Goal: Task Accomplishment & Management: Manage account settings

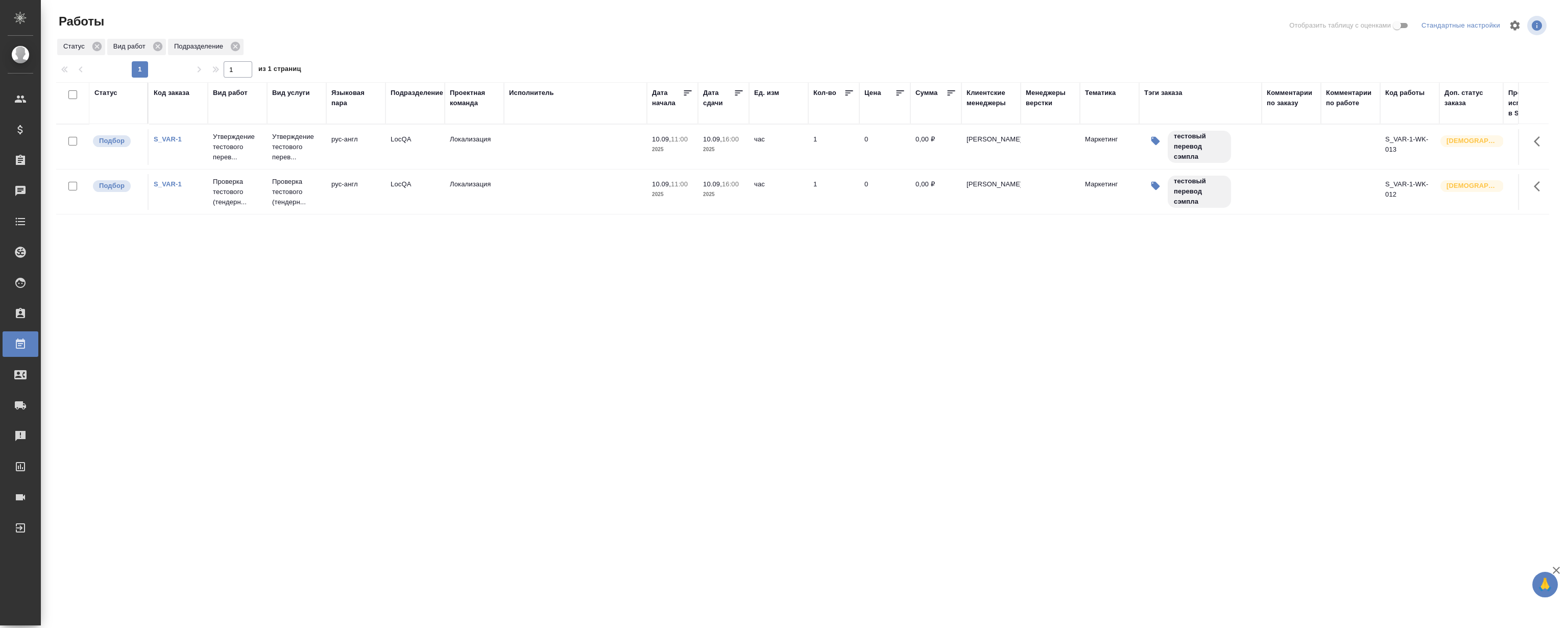
click at [693, 342] on div "Статус Код заказа Вид работ Вид услуги Языковая пара Подразделение Проектная ко…" at bounding box center [802, 266] width 1492 height 367
click at [168, 183] on link "S_VAR-1" at bounding box center [168, 184] width 28 height 8
click at [521, 315] on div "Статус Код заказа Вид работ Вид услуги Языковая пара Подразделение Проектная ко…" at bounding box center [802, 266] width 1492 height 367
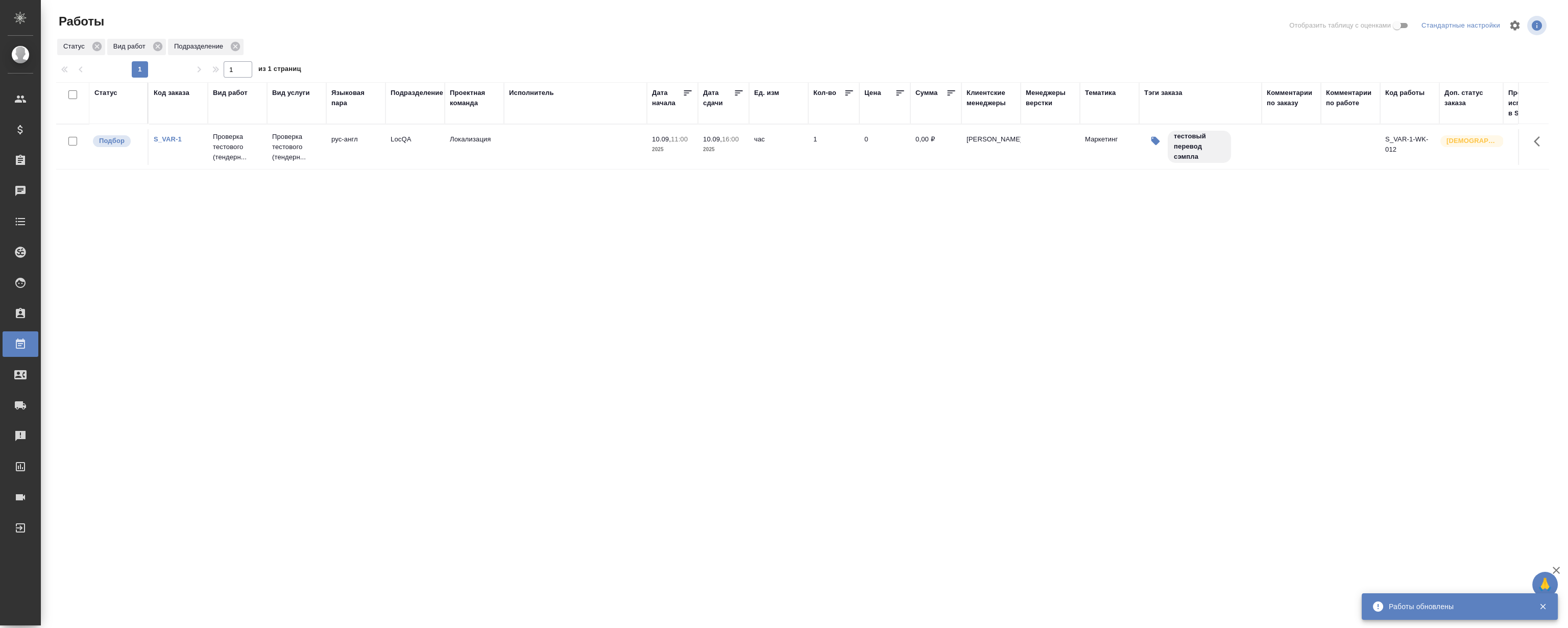
click at [168, 137] on link "S_VAR-1" at bounding box center [168, 139] width 28 height 8
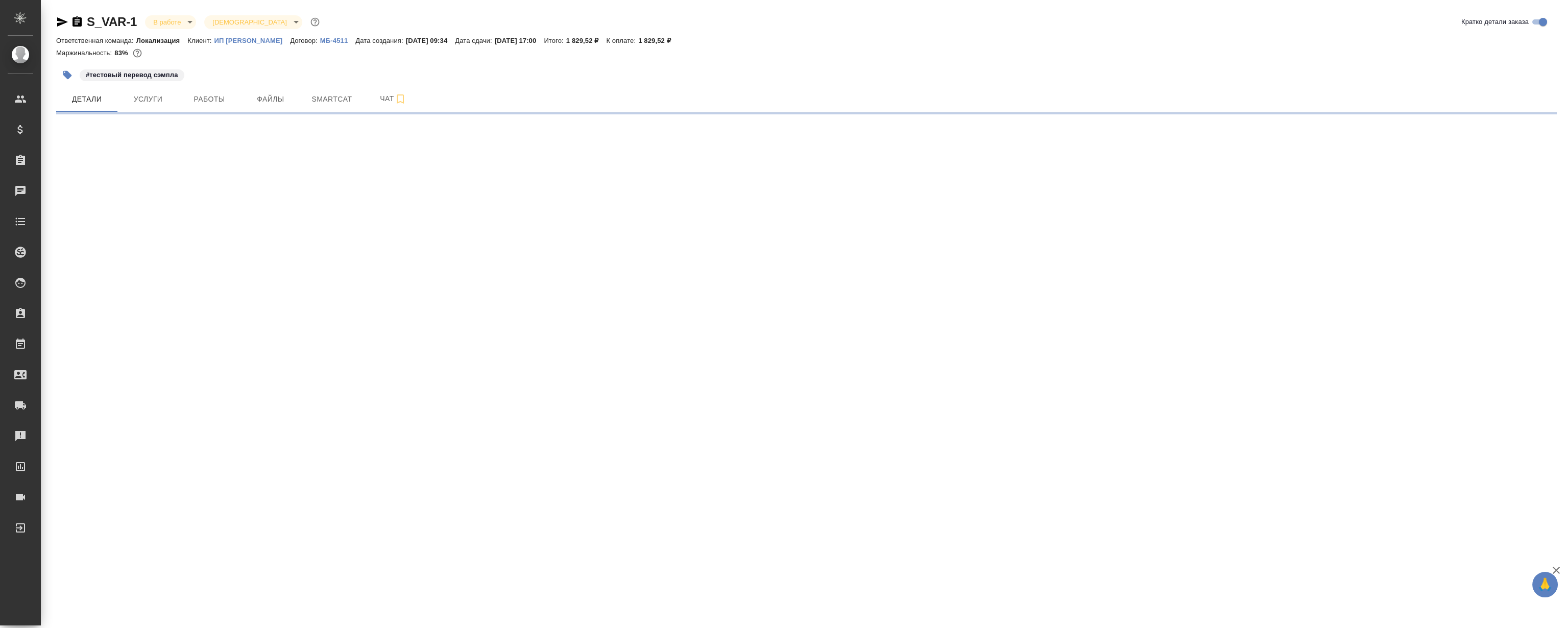
select select "RU"
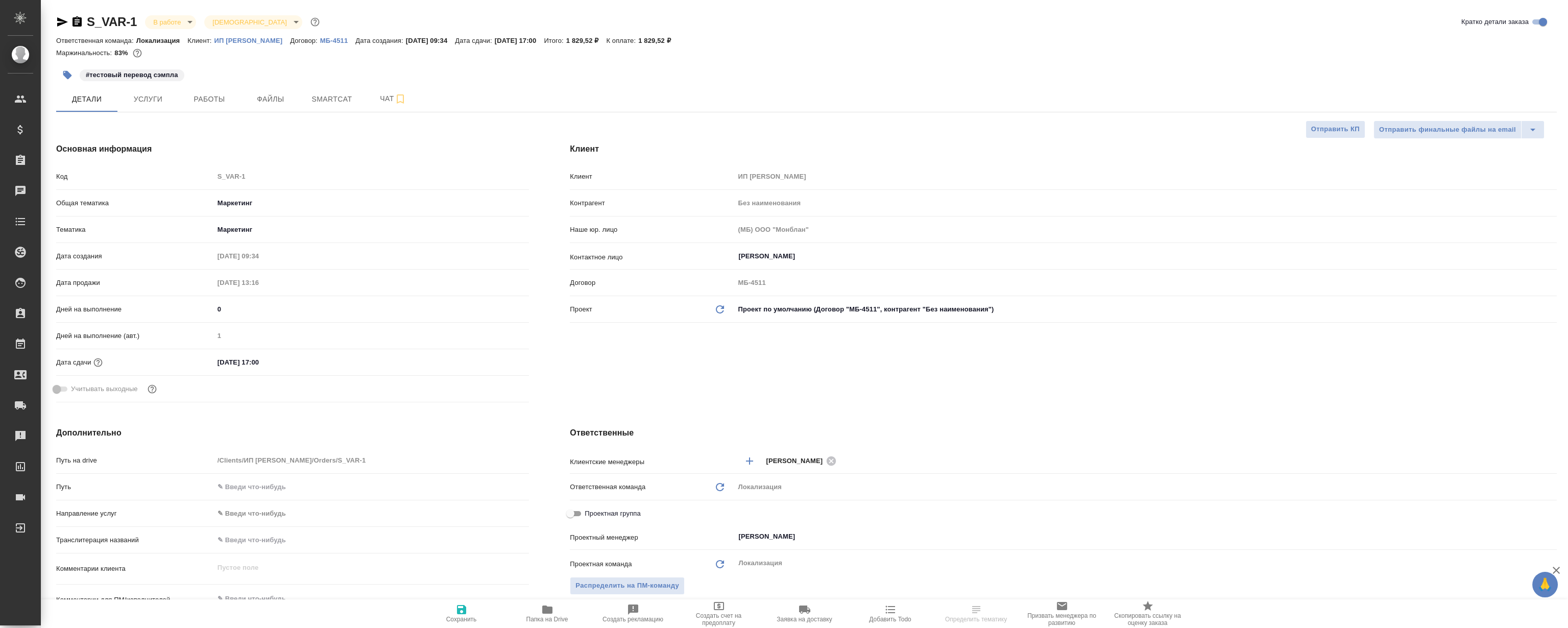
type textarea "x"
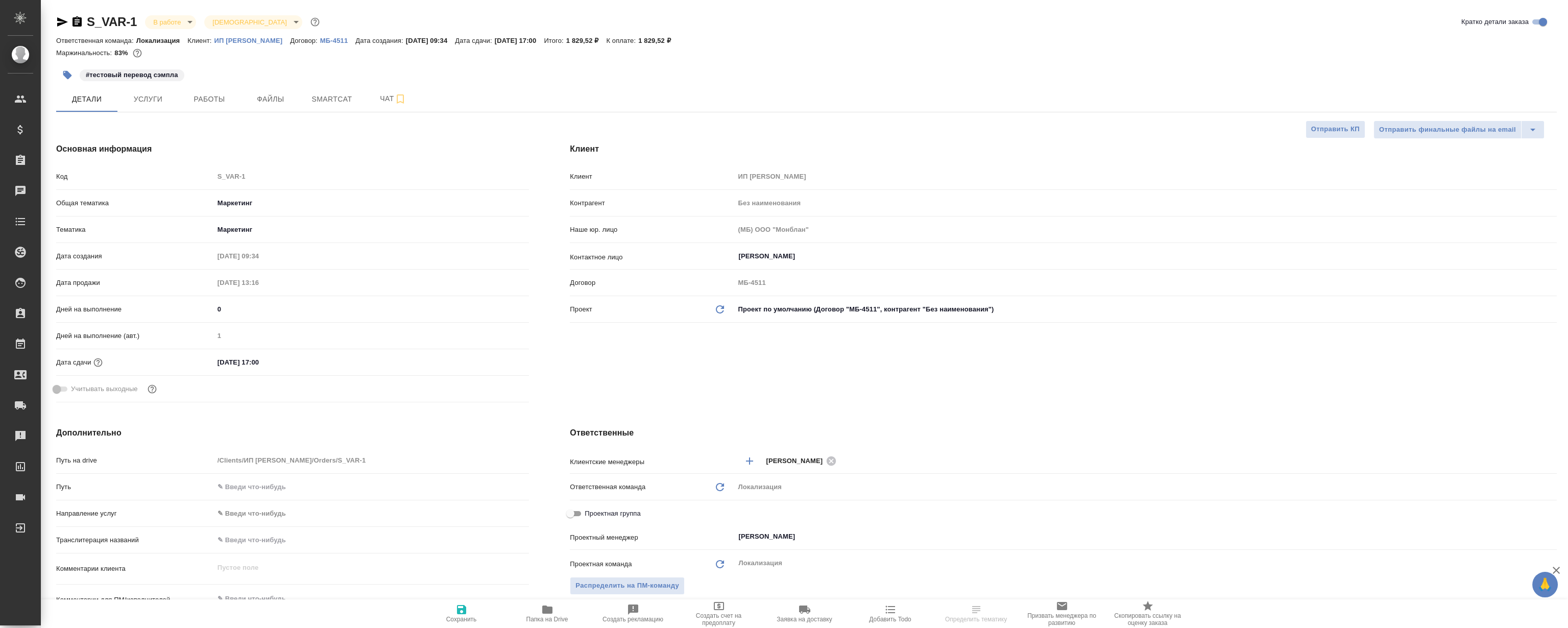
type textarea "x"
click at [202, 115] on div "S_VAR-1 В работе inProgress Святая троица holyTrinity Кратко детали заказа Отве…" at bounding box center [807, 607] width 1512 height 1214
click at [207, 106] on button "Работы" at bounding box center [209, 99] width 61 height 26
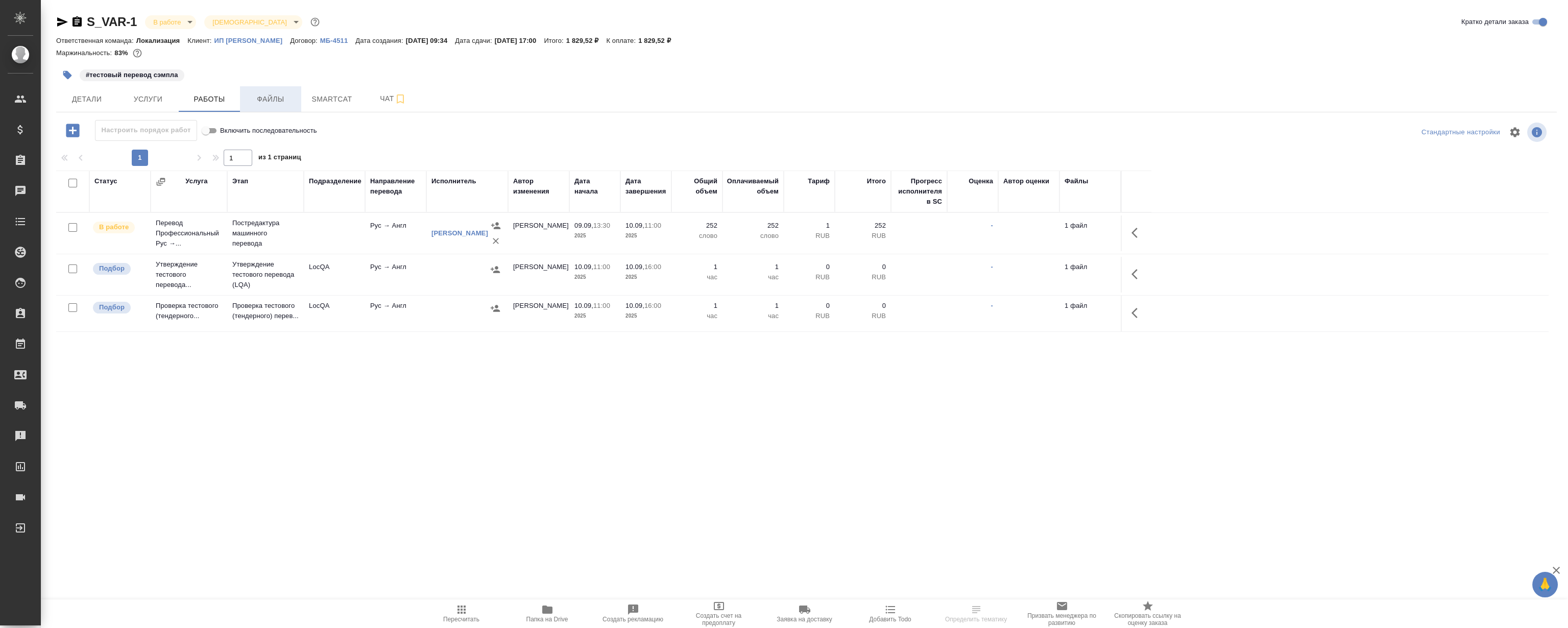
click at [274, 98] on span "Файлы" at bounding box center [270, 100] width 49 height 13
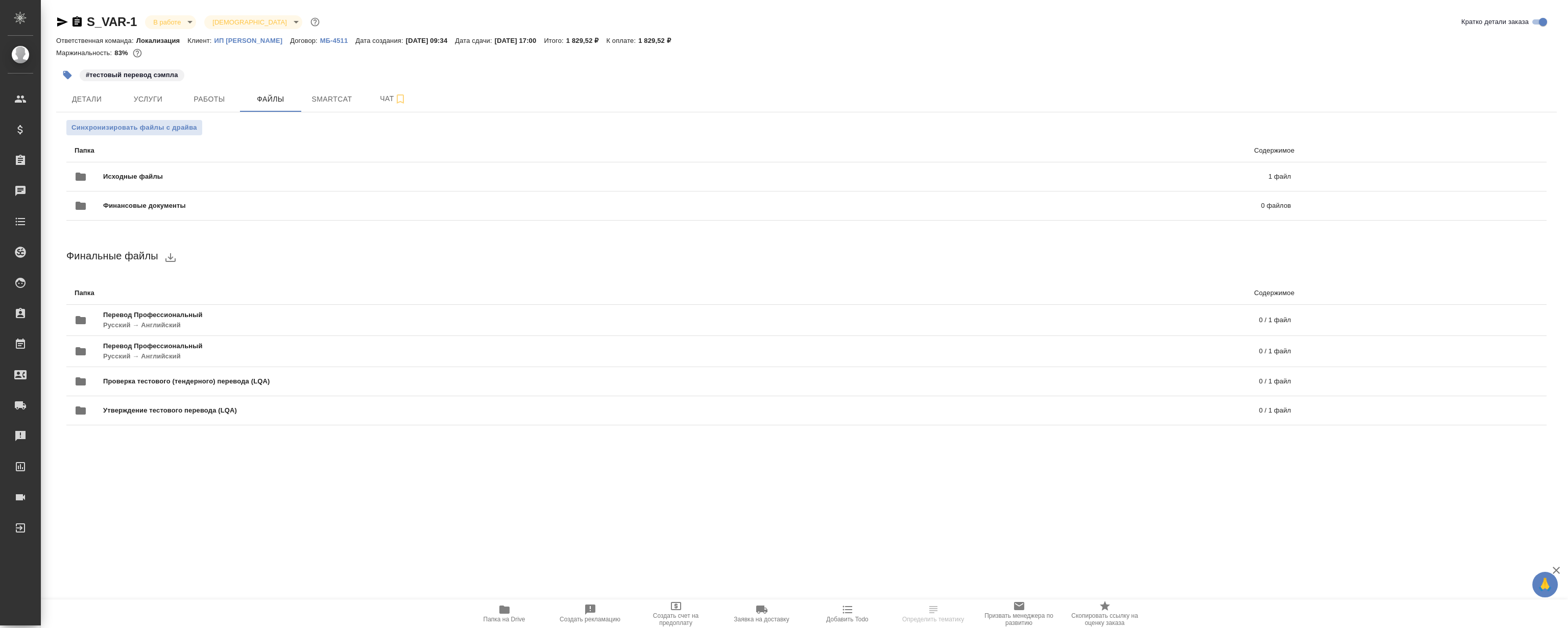
click at [61, 21] on icon "button" at bounding box center [62, 22] width 11 height 9
click at [195, 109] on button "Работы" at bounding box center [209, 99] width 61 height 26
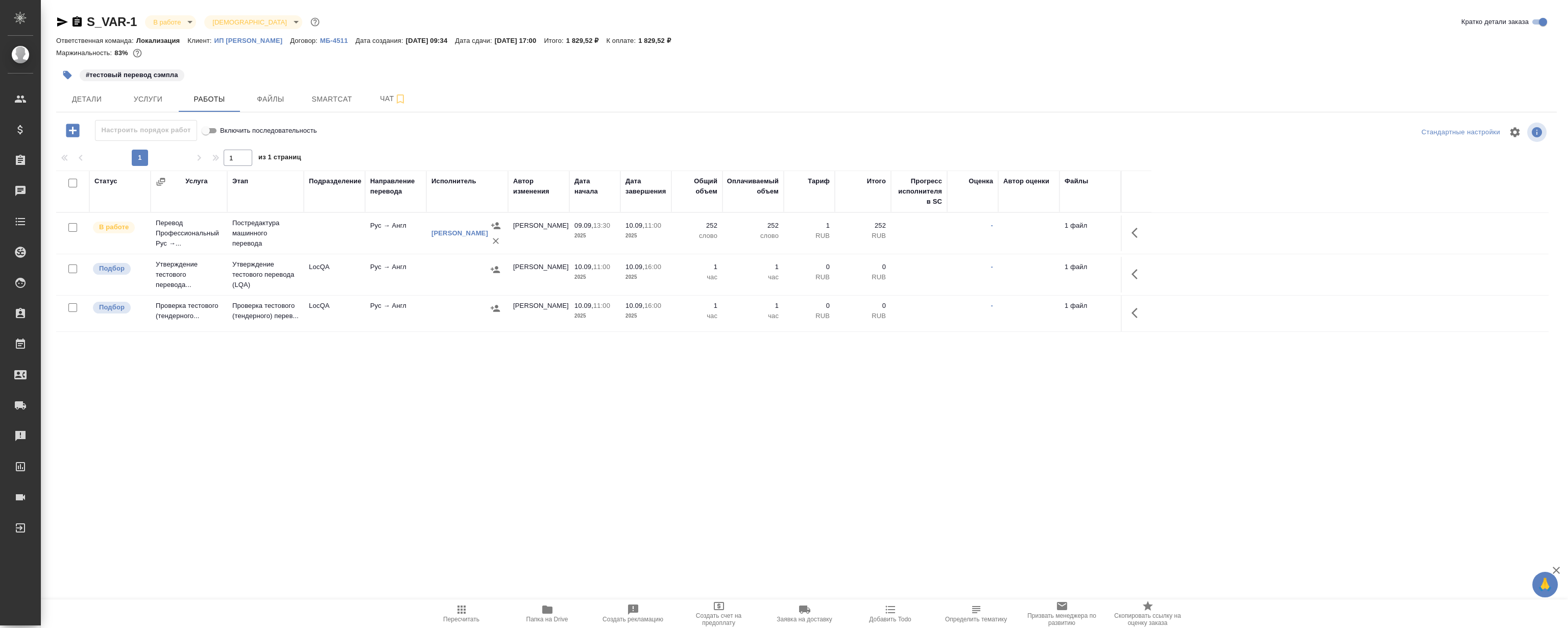
click at [380, 429] on div ".cls-1 fill:#fff; AWATERA [PERSON_NAME] Спецификации Заказы 0 Чаты Todo Проекты…" at bounding box center [784, 314] width 1568 height 628
click at [425, 437] on div ".cls-1 fill:#fff; AWATERA [PERSON_NAME] Спецификации Заказы 0 Чаты Todo Проекты…" at bounding box center [784, 314] width 1568 height 628
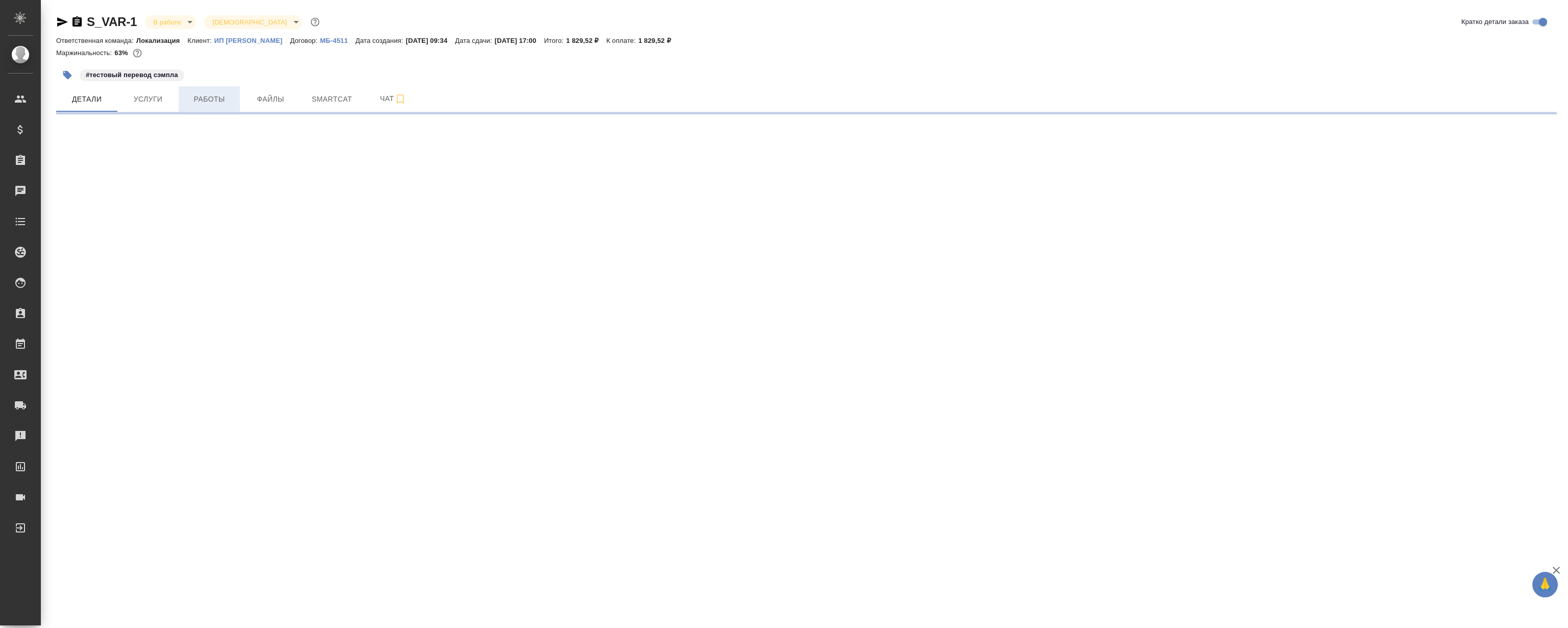
click at [217, 98] on span "Работы" at bounding box center [209, 100] width 49 height 13
select select "RU"
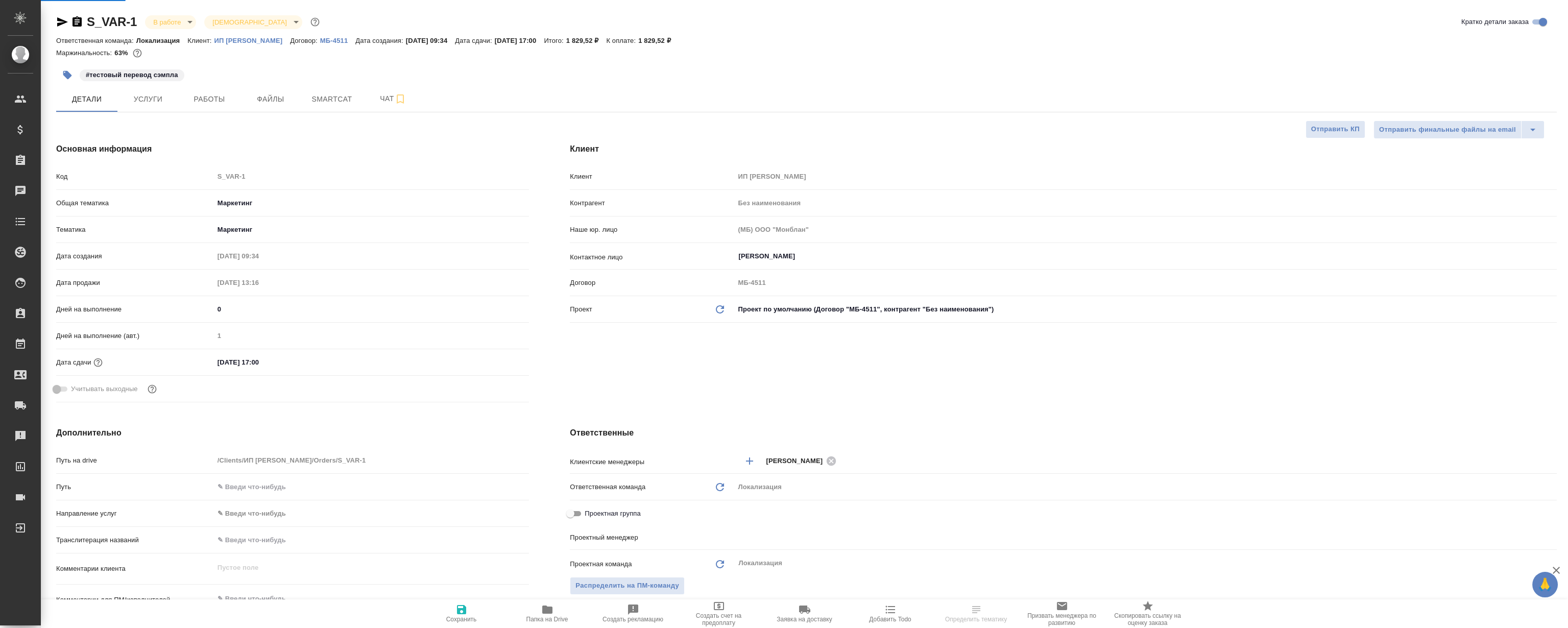
type textarea "x"
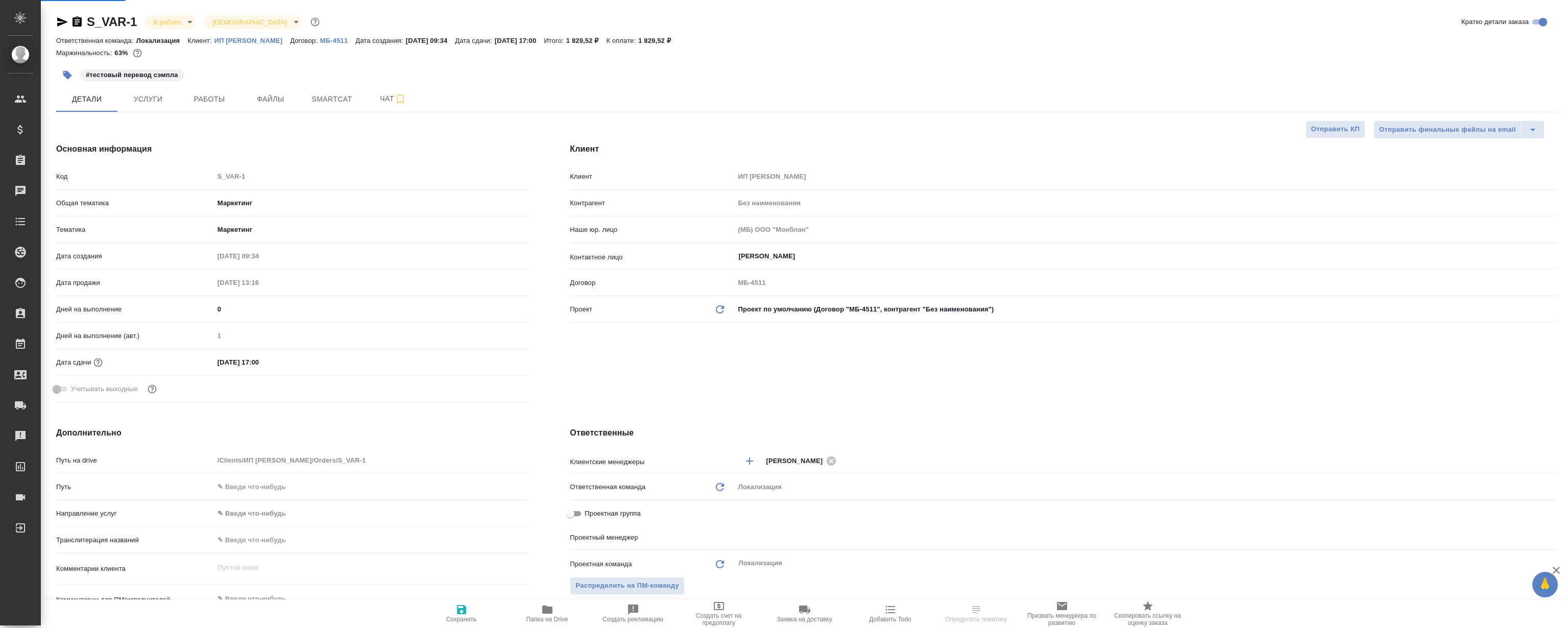
type textarea "x"
type input "[PERSON_NAME]"
type input "Гудина Александра"
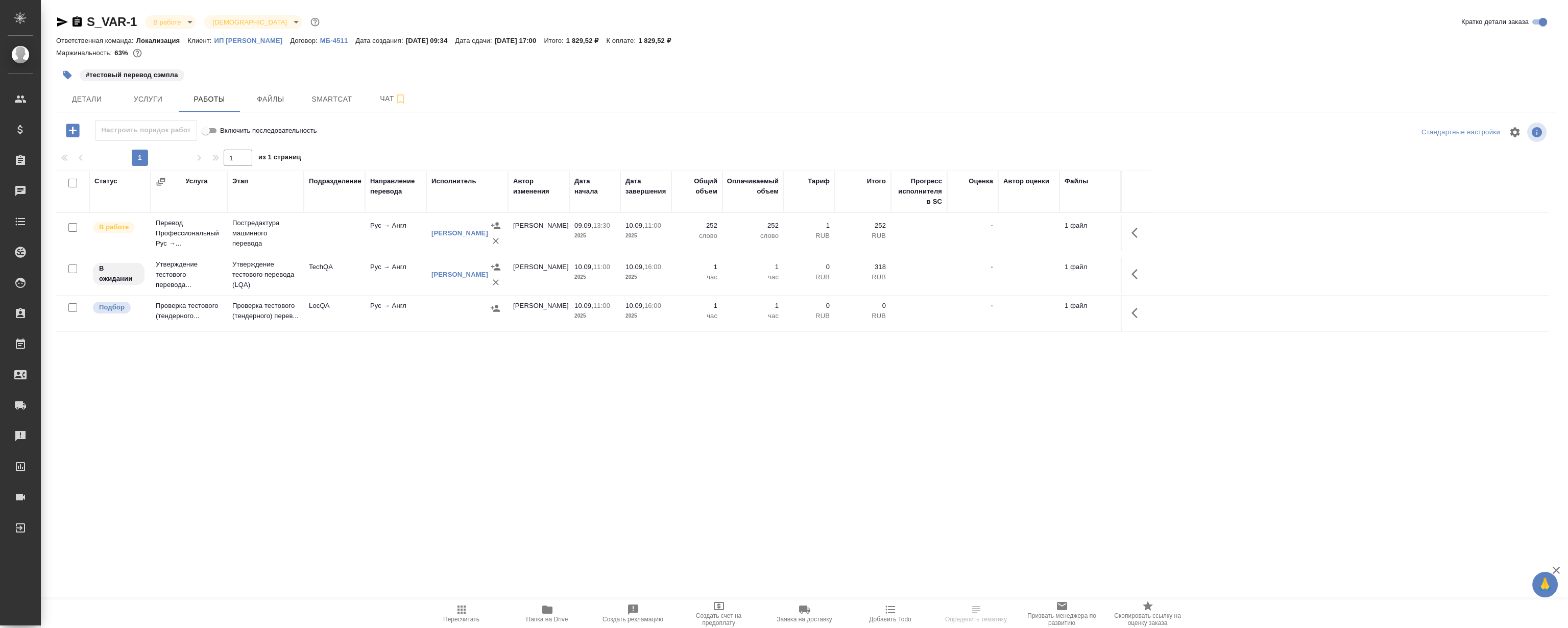
click at [597, 423] on div "S_VAR-1 В работе inProgress Святая троица holyTrinity Кратко детали заказа Отве…" at bounding box center [807, 213] width 1512 height 426
click at [1134, 314] on icon "button" at bounding box center [1134, 313] width 6 height 10
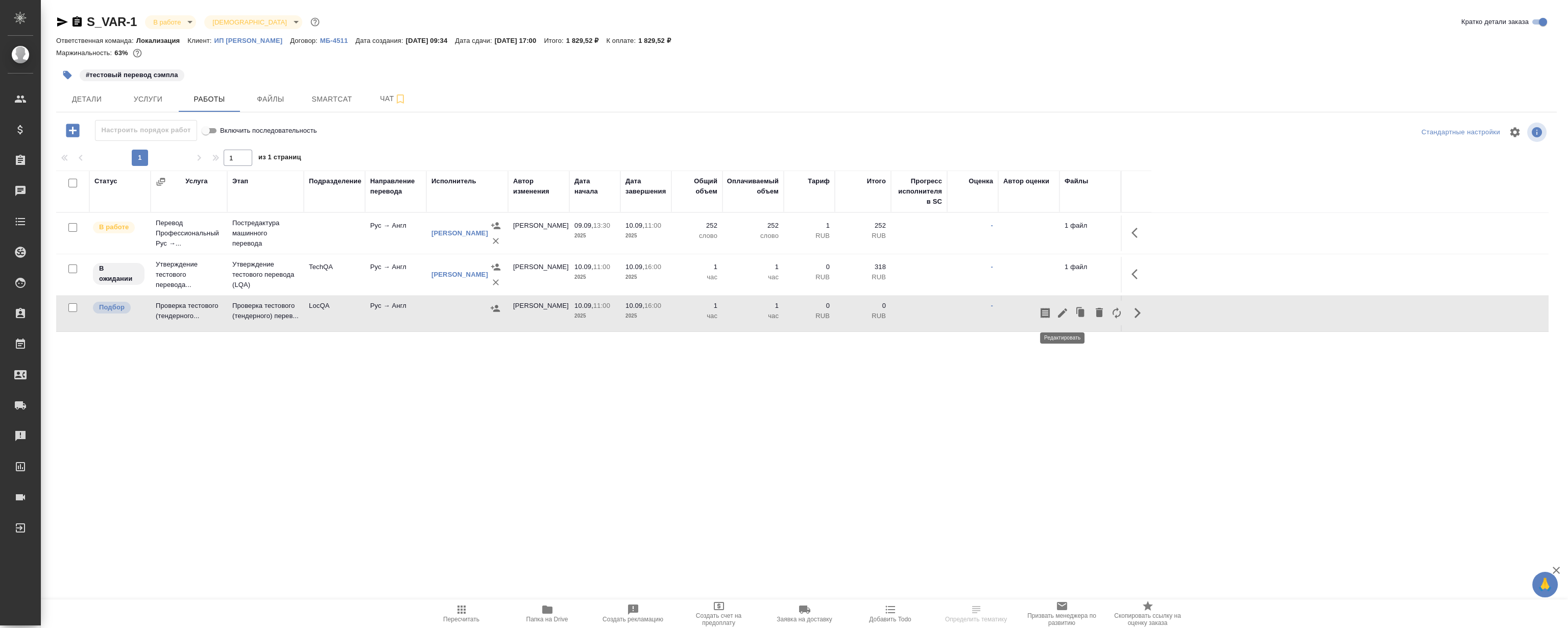
click at [1062, 315] on icon "button" at bounding box center [1062, 313] width 9 height 9
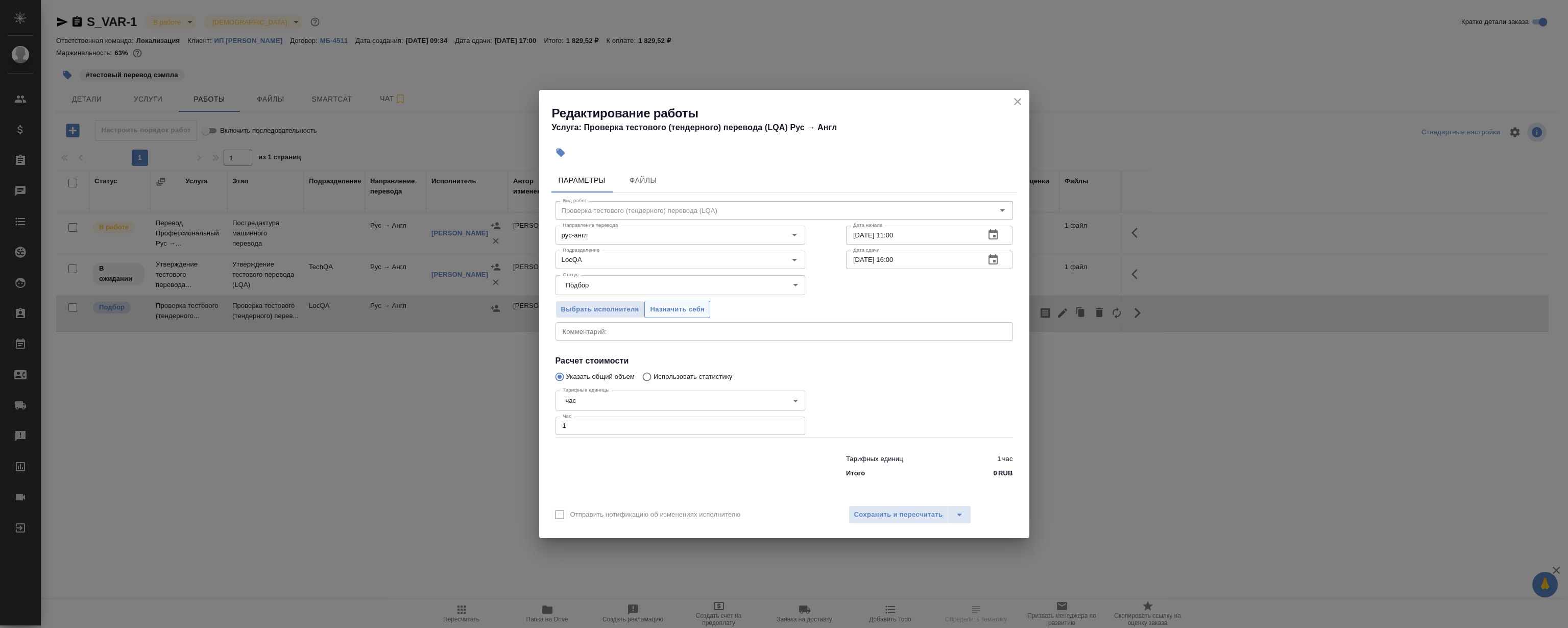
click at [669, 310] on span "Назначить себя" at bounding box center [677, 310] width 54 height 12
click at [1018, 101] on icon "close" at bounding box center [1017, 101] width 12 height 12
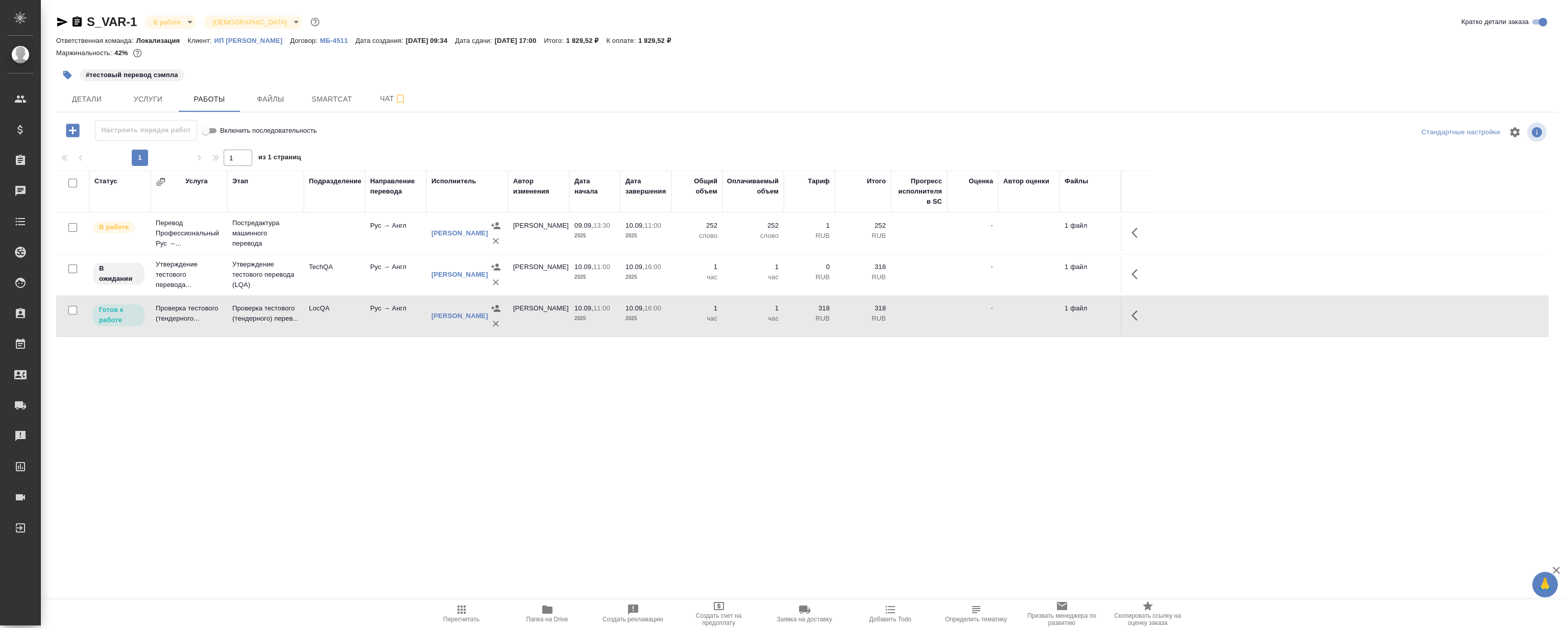
click at [542, 442] on div ".cls-1 fill:#fff; AWATERA Magerramov Ruslan Клиенты Спецификации Заказы 0 Чаты …" at bounding box center [784, 314] width 1568 height 628
click at [419, 432] on div ".cls-1 fill:#fff; AWATERA Magerramov Ruslan Клиенты Спецификации Заказы 0 Чаты …" at bounding box center [784, 314] width 1568 height 628
click at [428, 440] on div ".cls-1 fill:#fff; AWATERA Magerramov Ruslan Клиенты Спецификации Заказы 0 Чаты …" at bounding box center [784, 314] width 1568 height 628
click at [303, 419] on div "S_VAR-1 В работе inProgress Святая троица holyTrinity Кратко детали заказа Отве…" at bounding box center [807, 213] width 1512 height 426
